Goal: Register for event/course

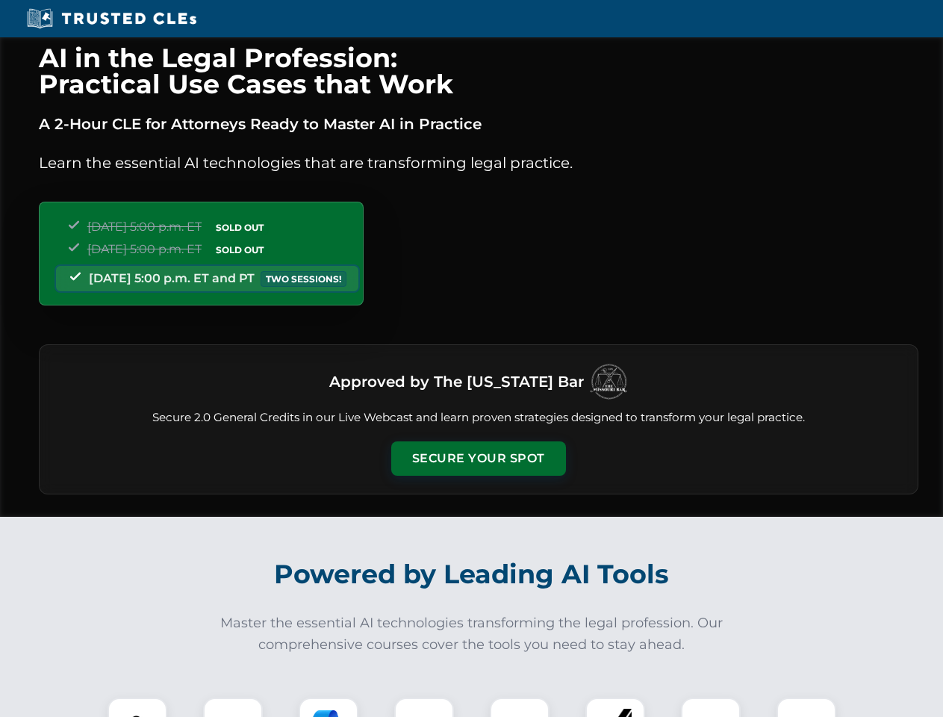
click at [478, 458] on button "Secure Your Spot" at bounding box center [478, 458] width 175 height 34
click at [137, 707] on img at bounding box center [137, 726] width 43 height 43
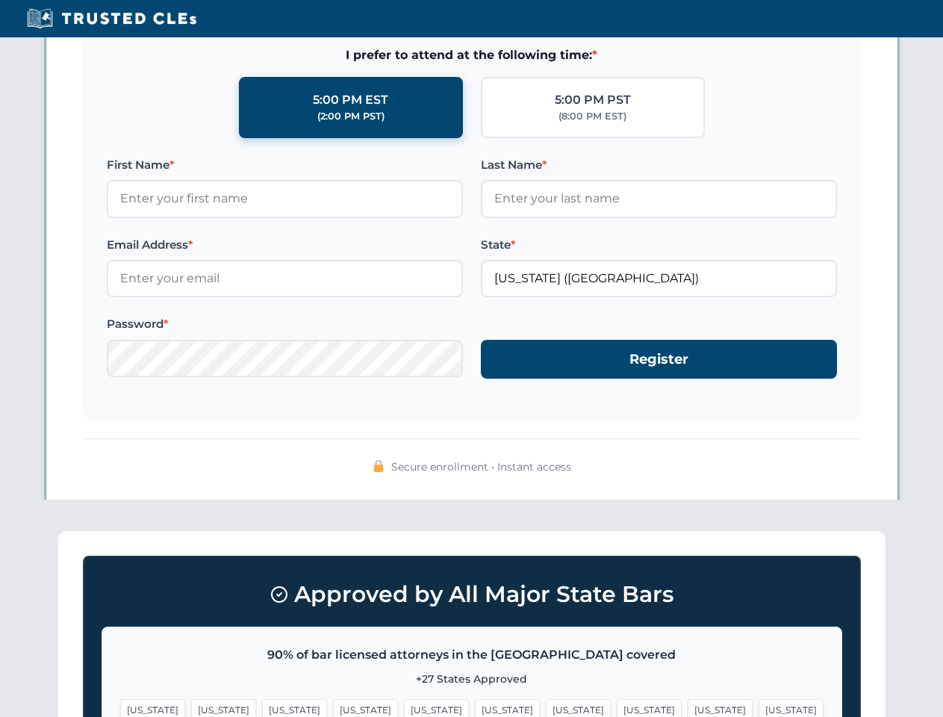
click at [546, 707] on span "[US_STATE]" at bounding box center [578, 710] width 65 height 22
click at [688, 707] on span "[US_STATE]" at bounding box center [720, 710] width 65 height 22
